Goal: Information Seeking & Learning: Learn about a topic

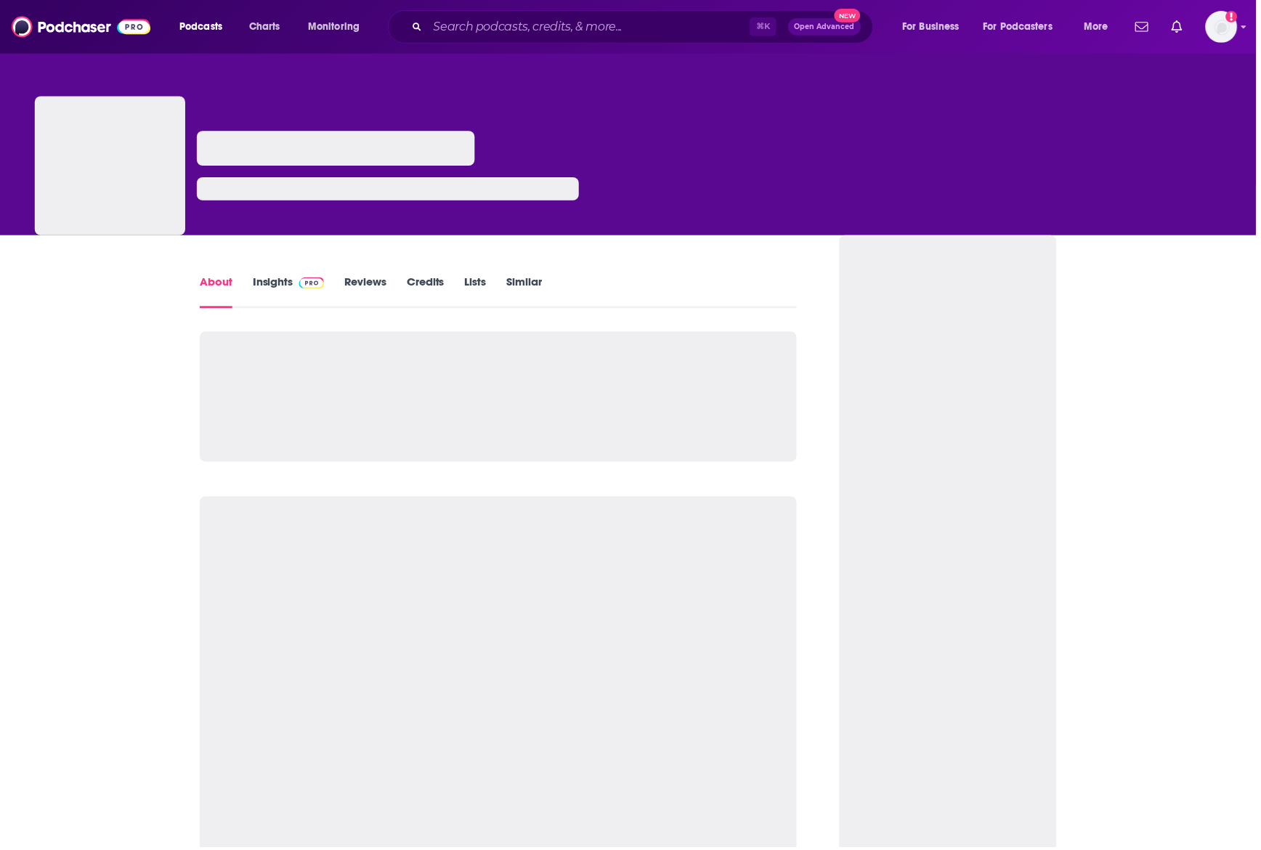
click at [284, 277] on link "Insights" at bounding box center [290, 292] width 72 height 33
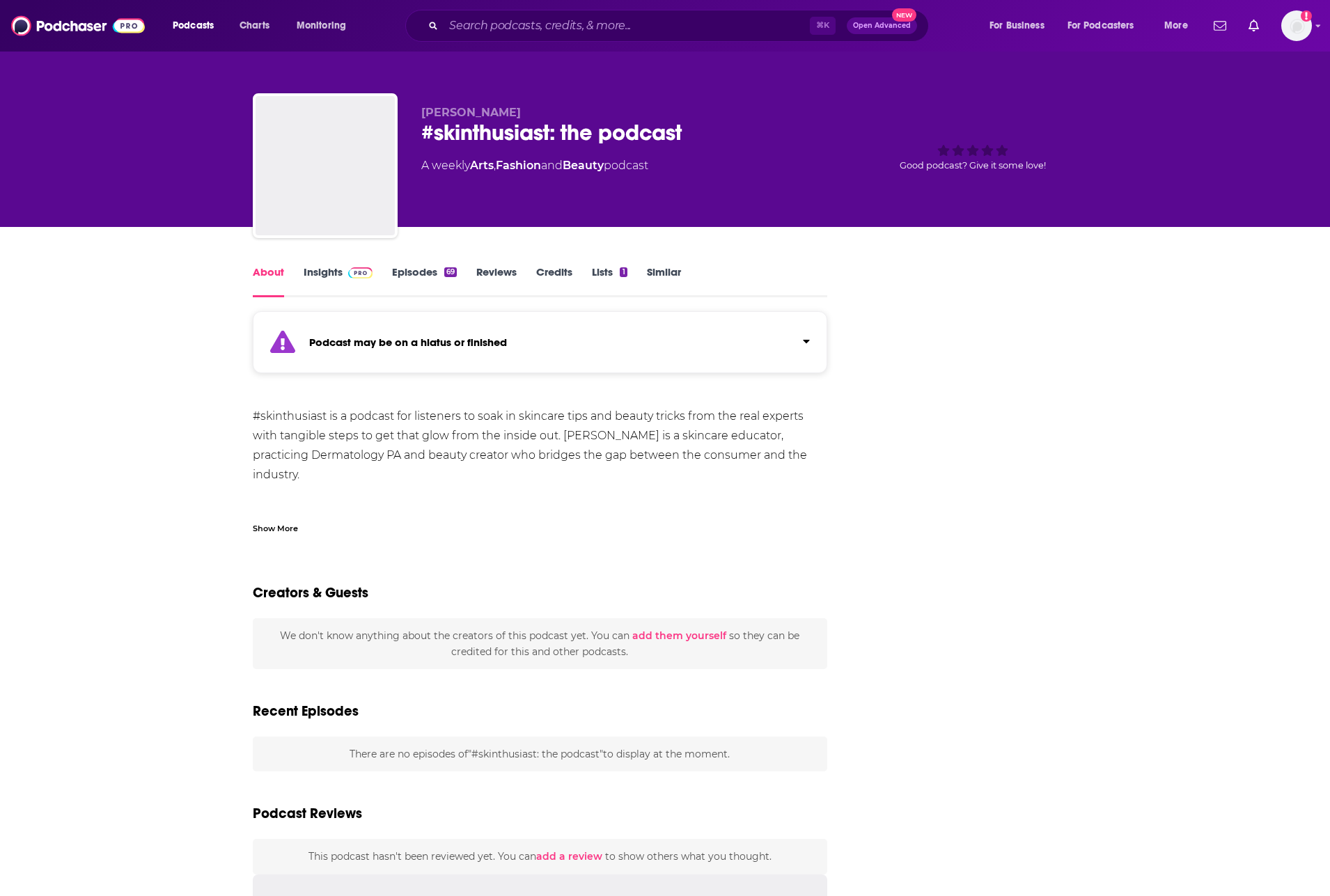
click at [111, 166] on div "Amy Koberling #skinthusiast: the podcast A weekly Arts , Fashion and Beauty pod…" at bounding box center [665, 113] width 1330 height 227
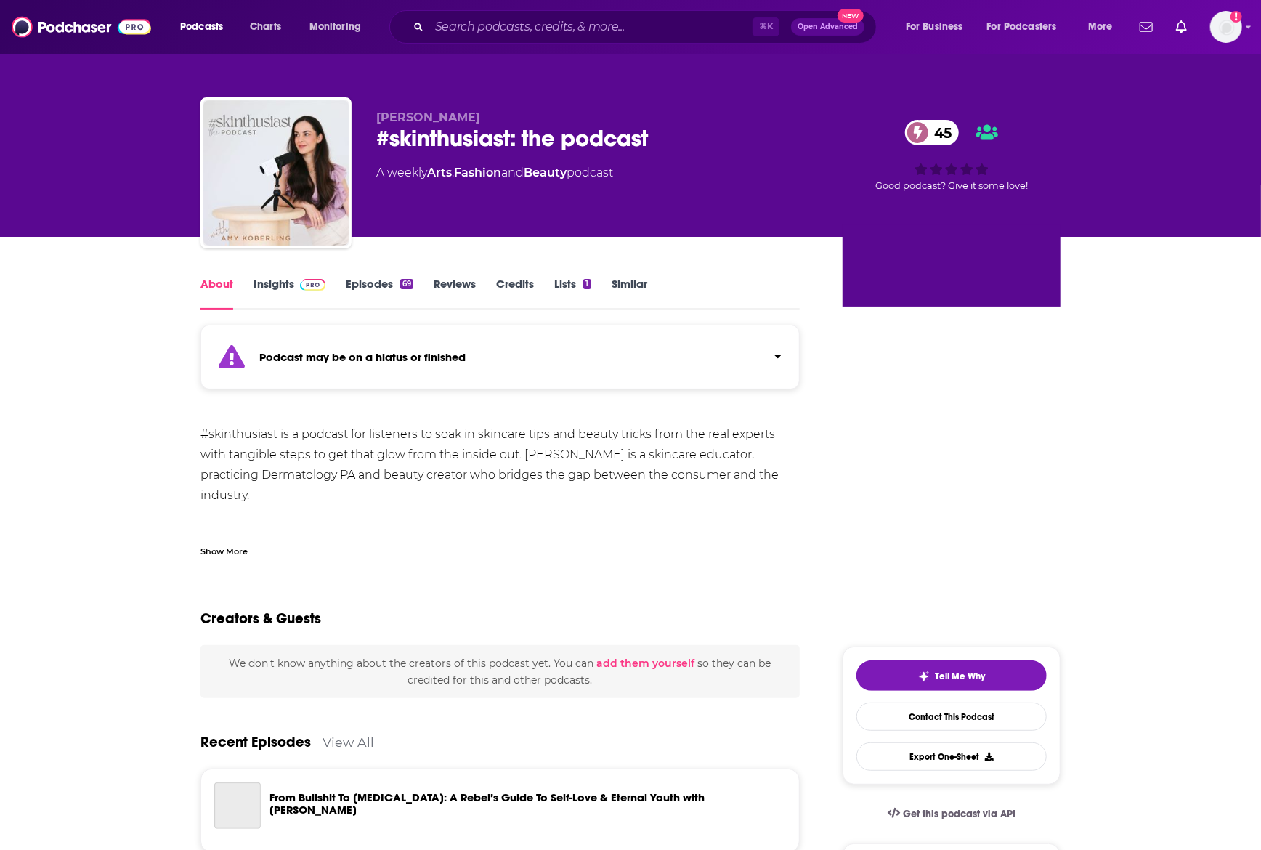
click at [291, 293] on link "Insights" at bounding box center [290, 293] width 72 height 33
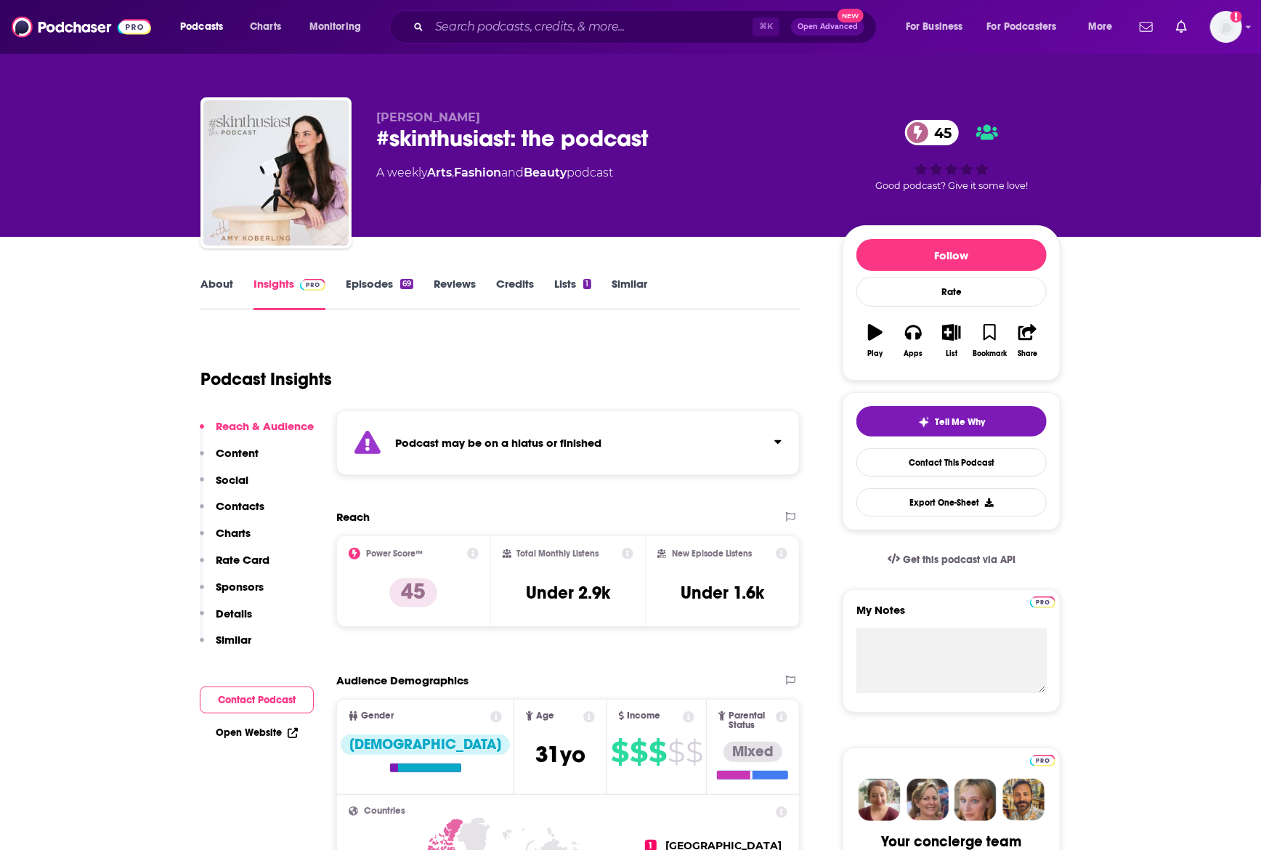
click at [212, 285] on link "About" at bounding box center [217, 293] width 33 height 33
